Goal: Find specific page/section: Find specific page/section

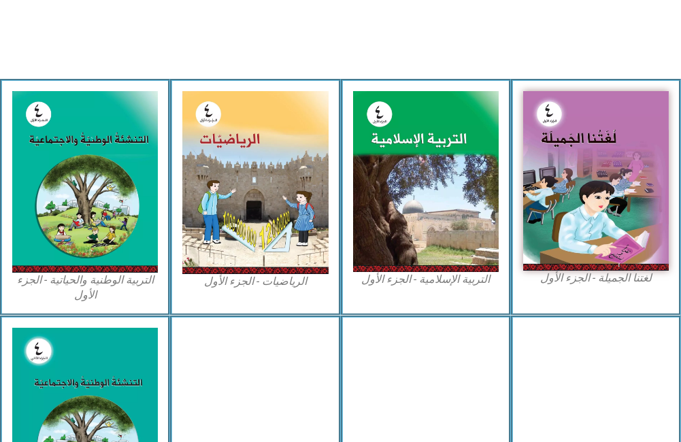
scroll to position [544, 0]
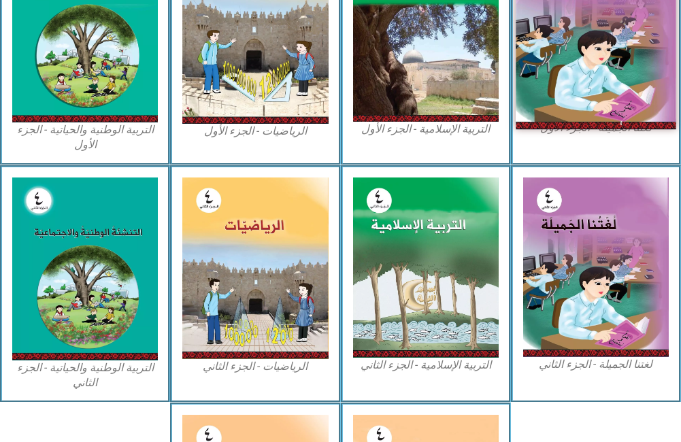
click at [604, 30] on img at bounding box center [596, 29] width 161 height 197
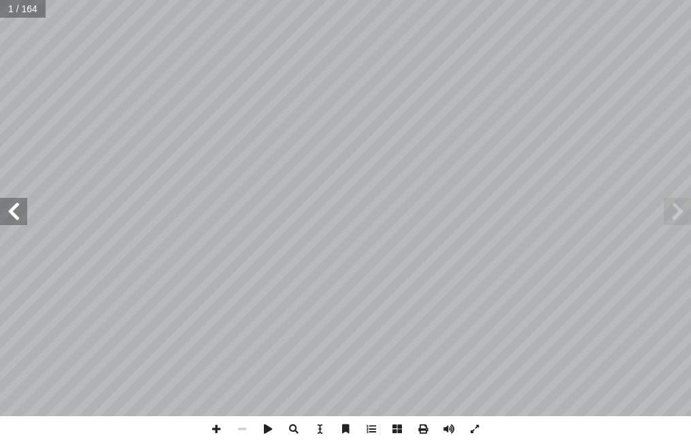
click at [19, 217] on div ") ً [PERSON_NAME] (منسقا أ ا . أ ا ياد [PERSON_NAME] إ ا د. . [PERSON_NAME] أ ا…" at bounding box center [345, 208] width 691 height 417
click at [13, 220] on span at bounding box center [13, 211] width 27 height 27
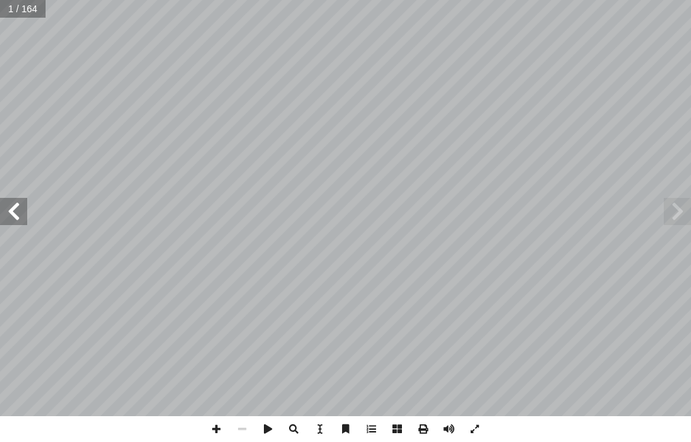
click at [12, 220] on span at bounding box center [13, 211] width 27 height 27
click at [14, 216] on span at bounding box center [13, 211] width 27 height 27
